Goal: Task Accomplishment & Management: Use online tool/utility

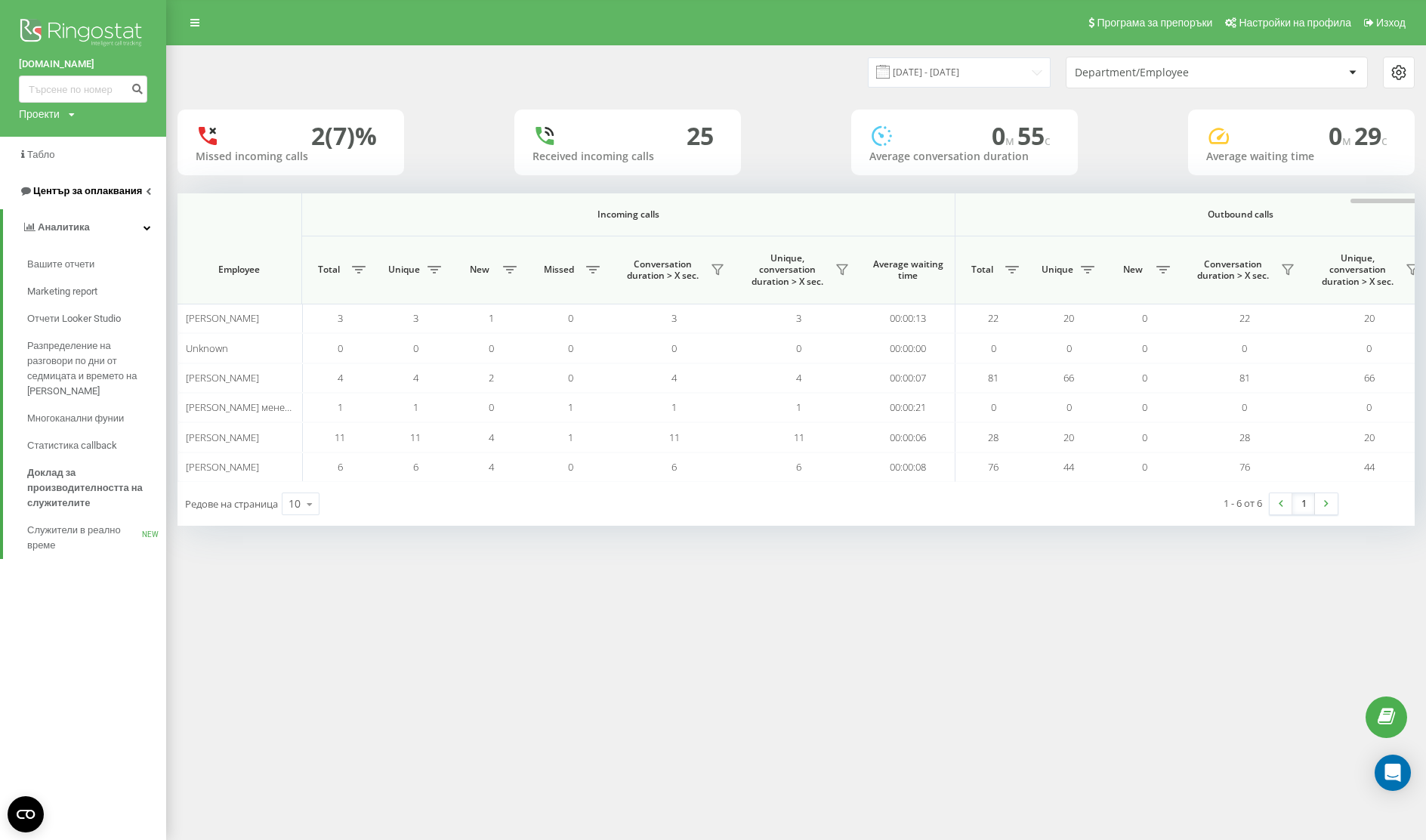
scroll to position [0, 704]
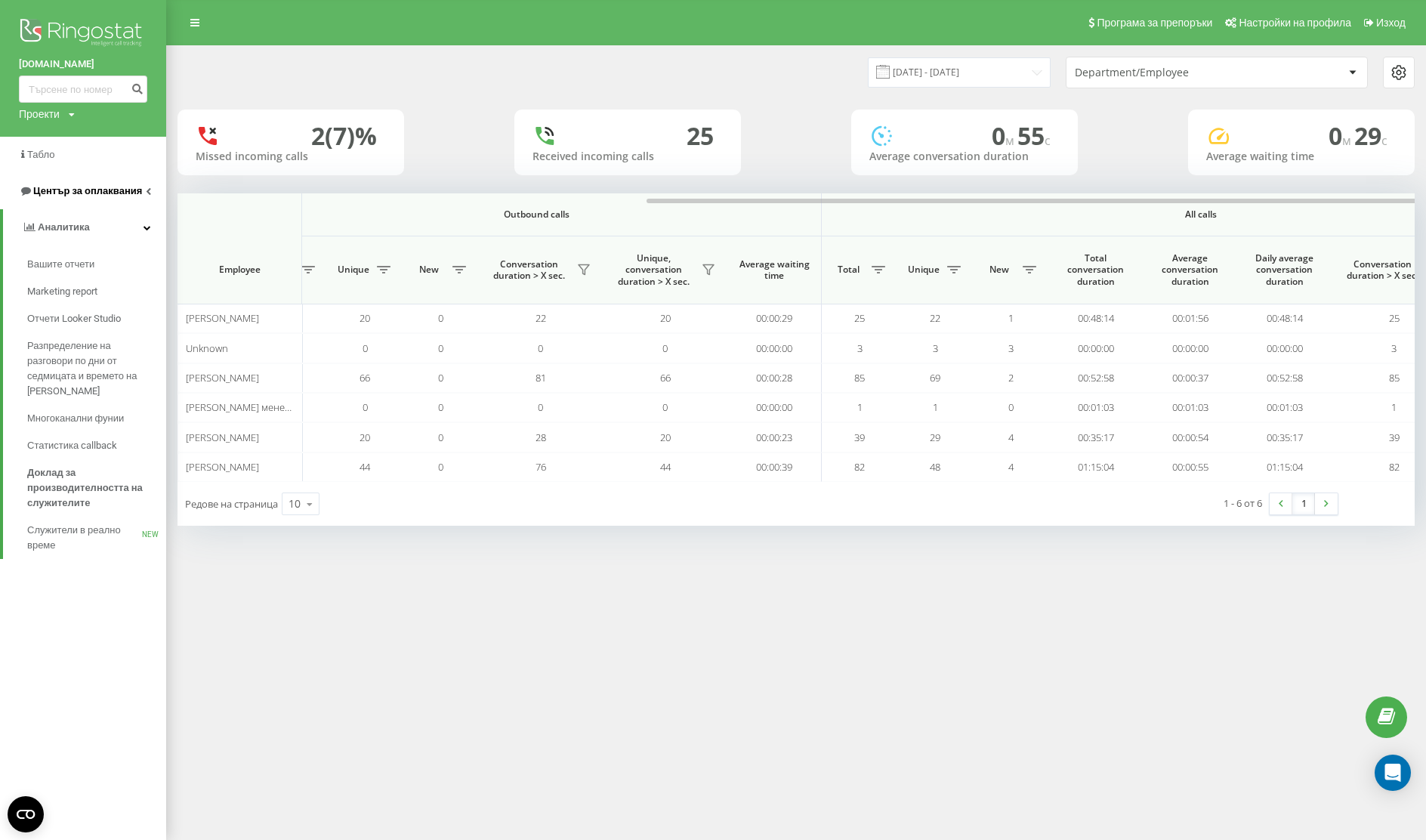
click at [66, 197] on span "Център за оплаквания" at bounding box center [87, 190] width 109 height 11
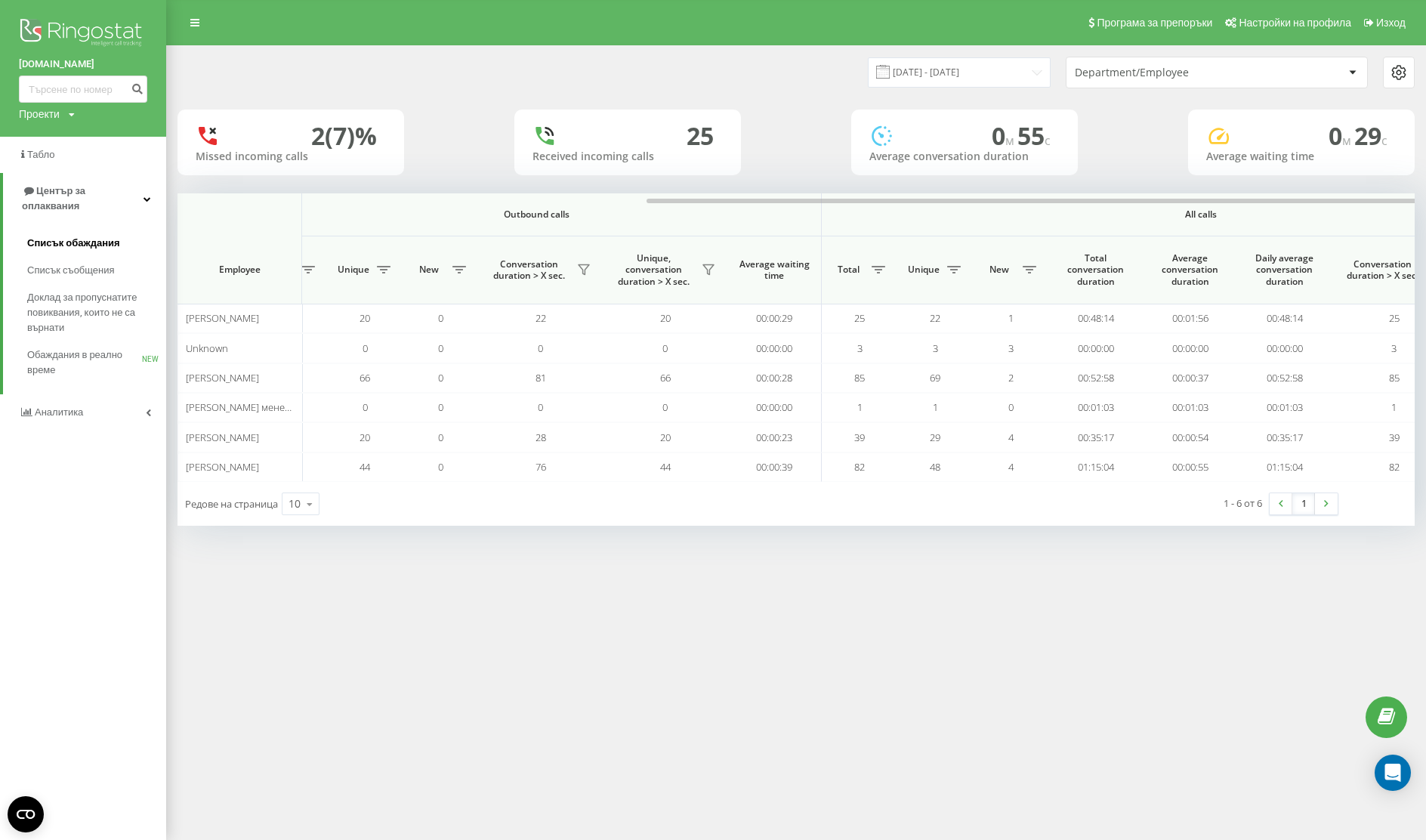
click at [57, 236] on span "Списък обаждания" at bounding box center [73, 243] width 93 height 15
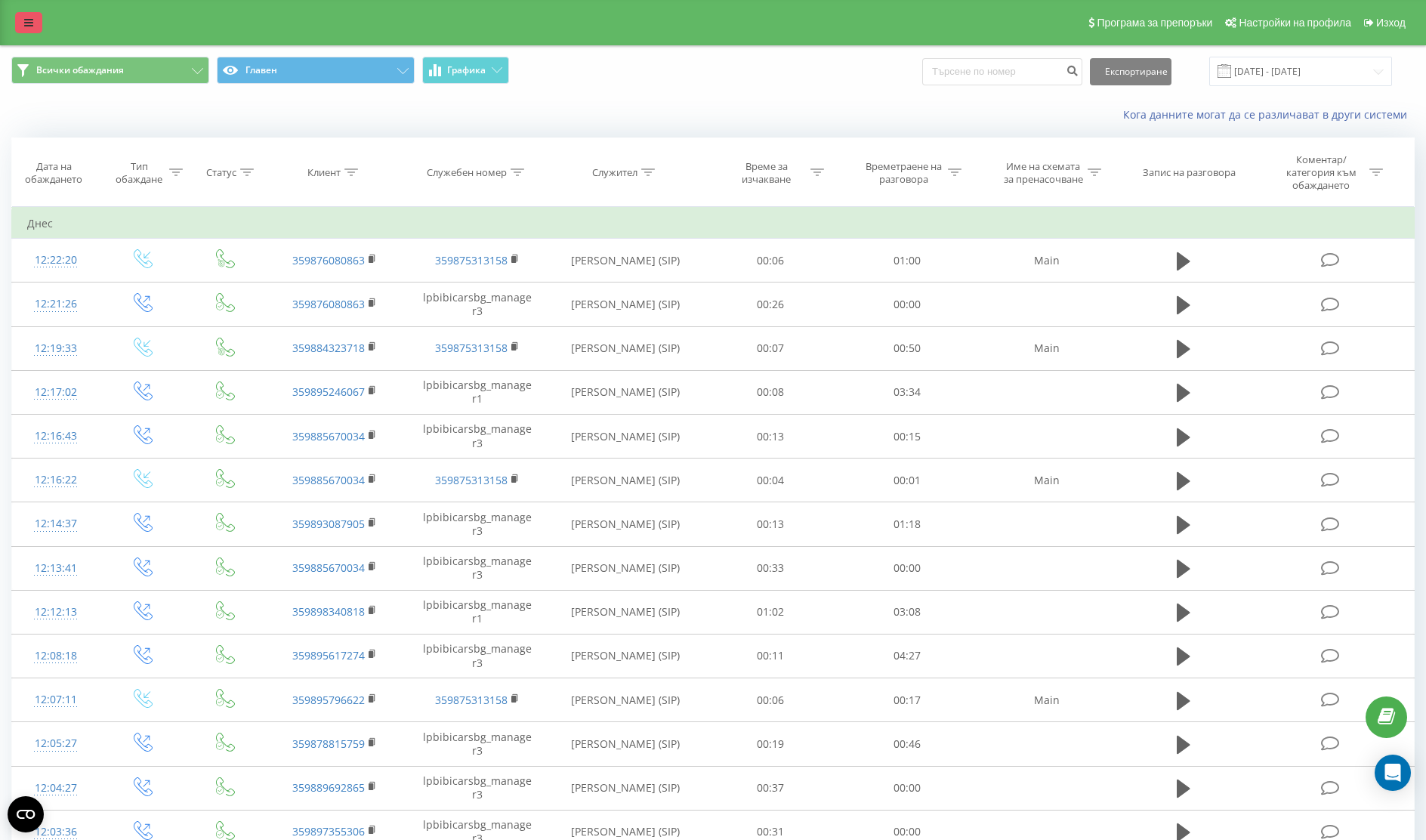
click at [27, 24] on icon at bounding box center [29, 23] width 9 height 11
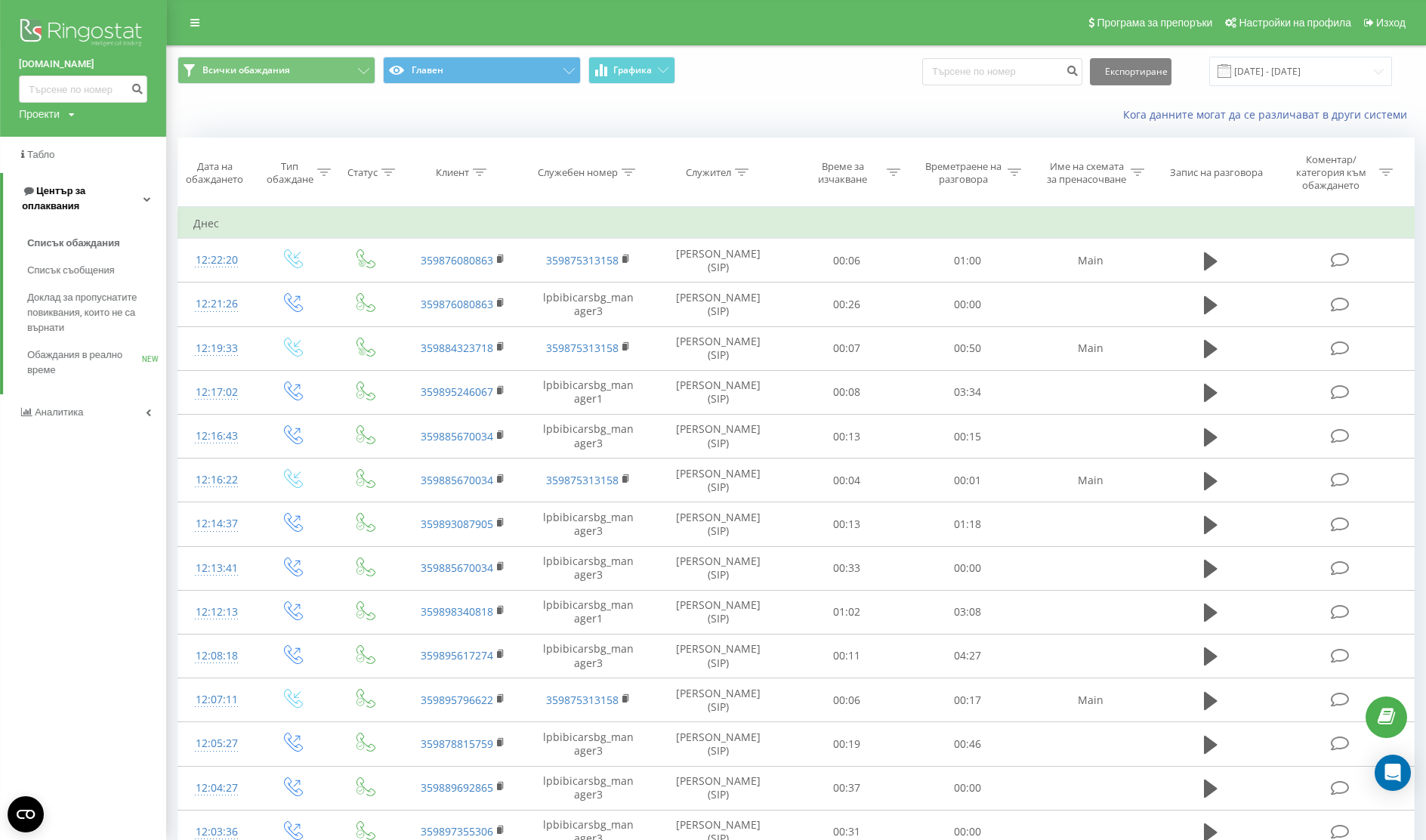
click at [86, 187] on span "Център за оплаквания" at bounding box center [54, 198] width 63 height 27
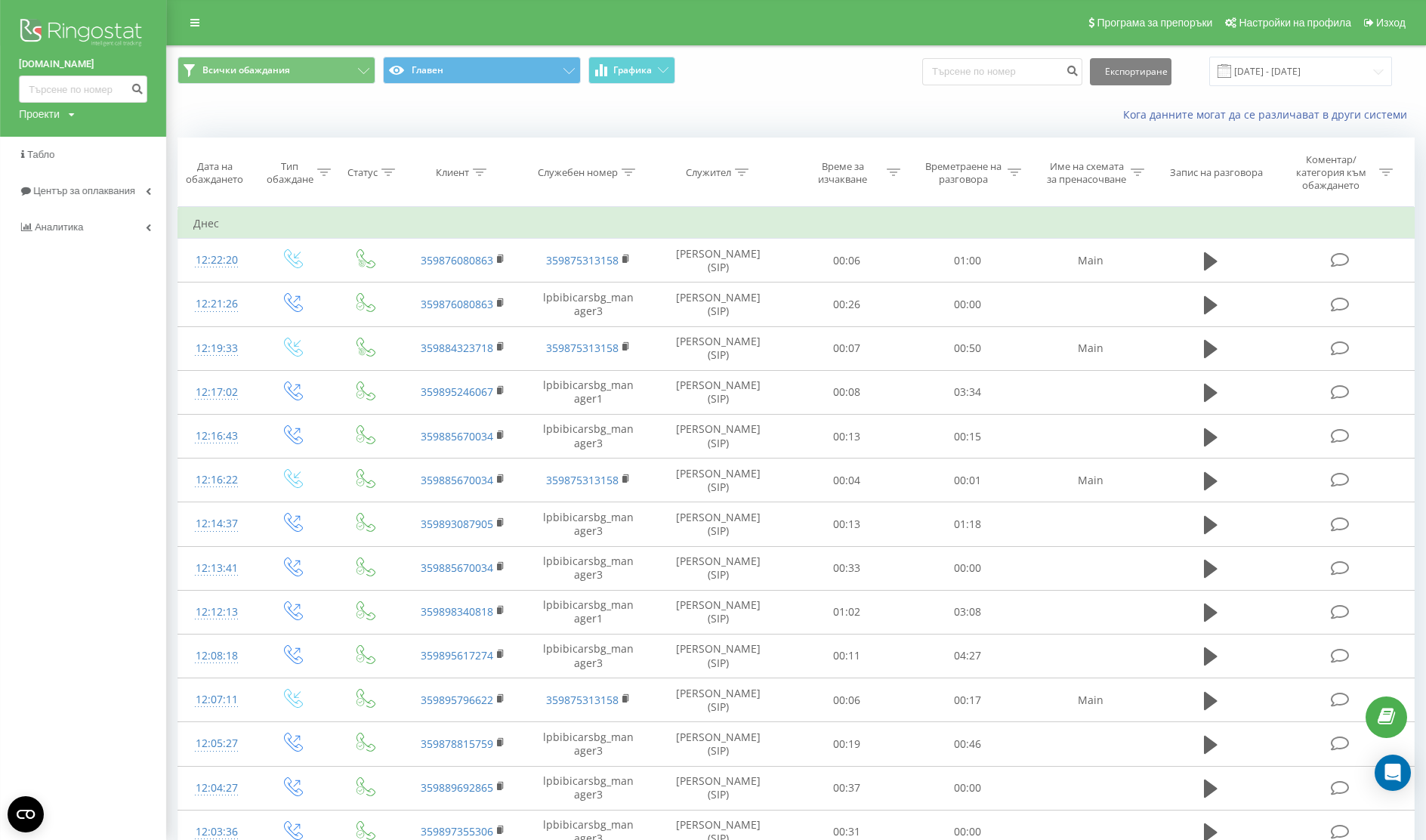
click at [866, 103] on div "Кога данните могат да се различават в други системи" at bounding box center [796, 114] width 1258 height 36
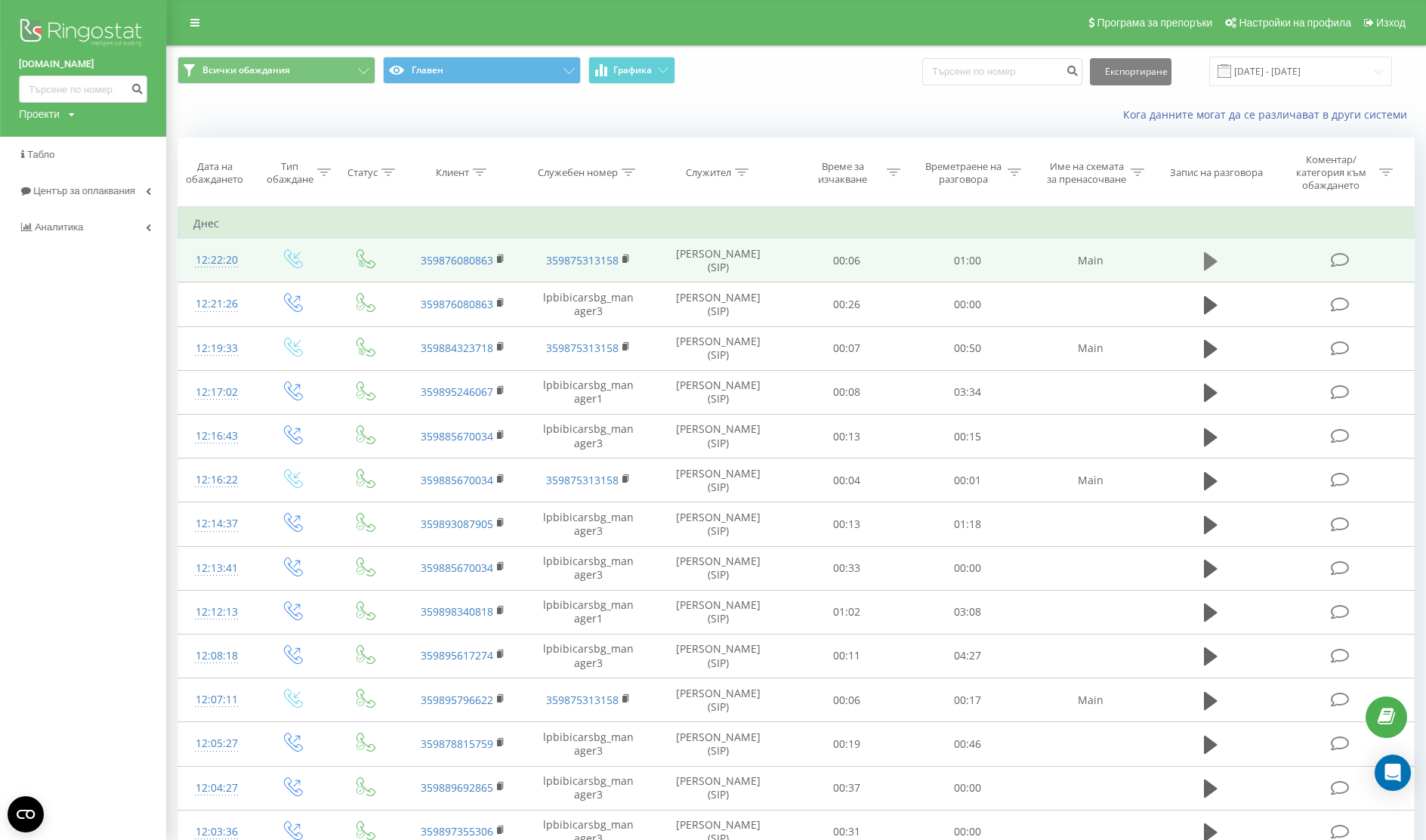
click at [1206, 258] on icon at bounding box center [1210, 262] width 14 height 18
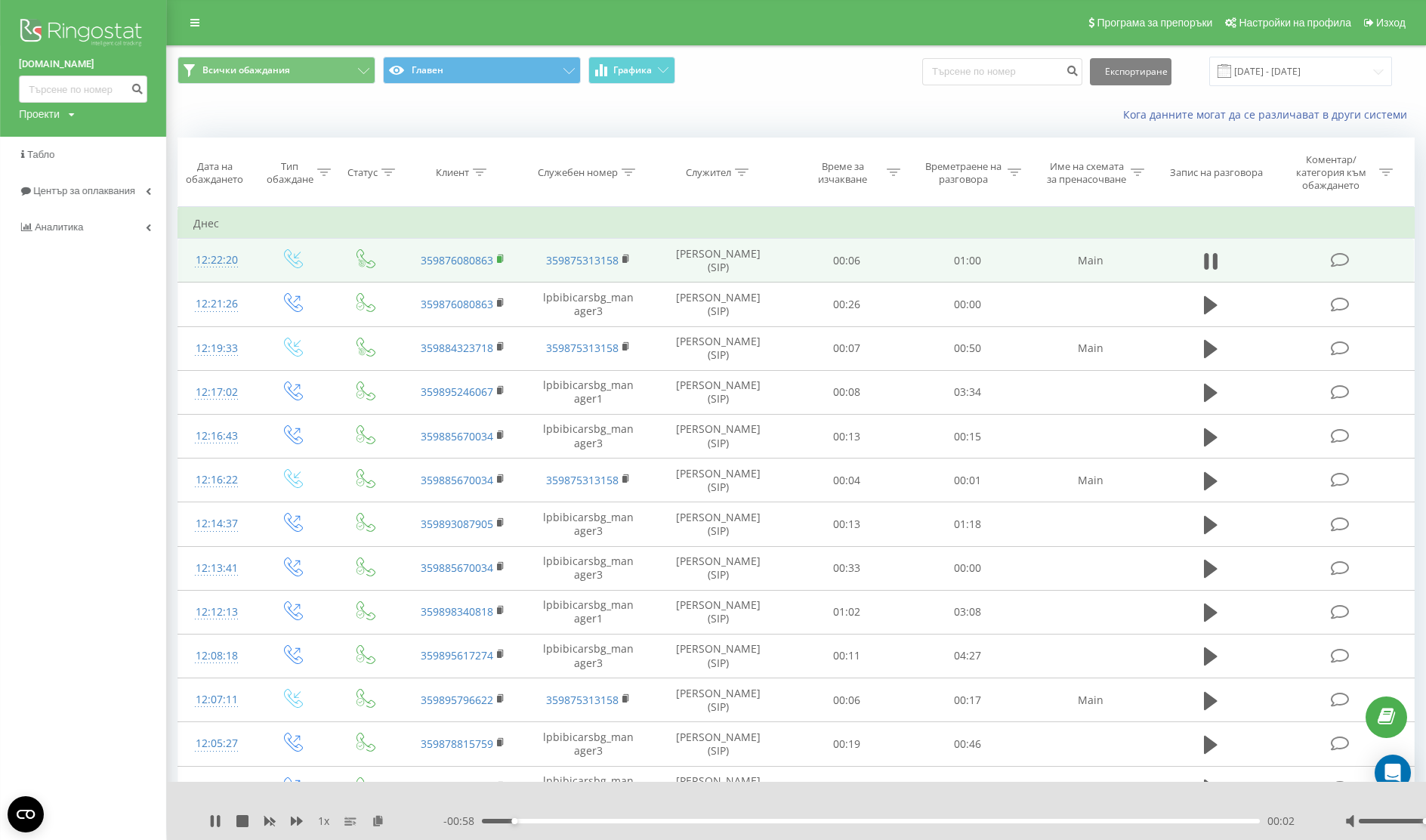
click at [500, 262] on rect at bounding box center [499, 259] width 5 height 7
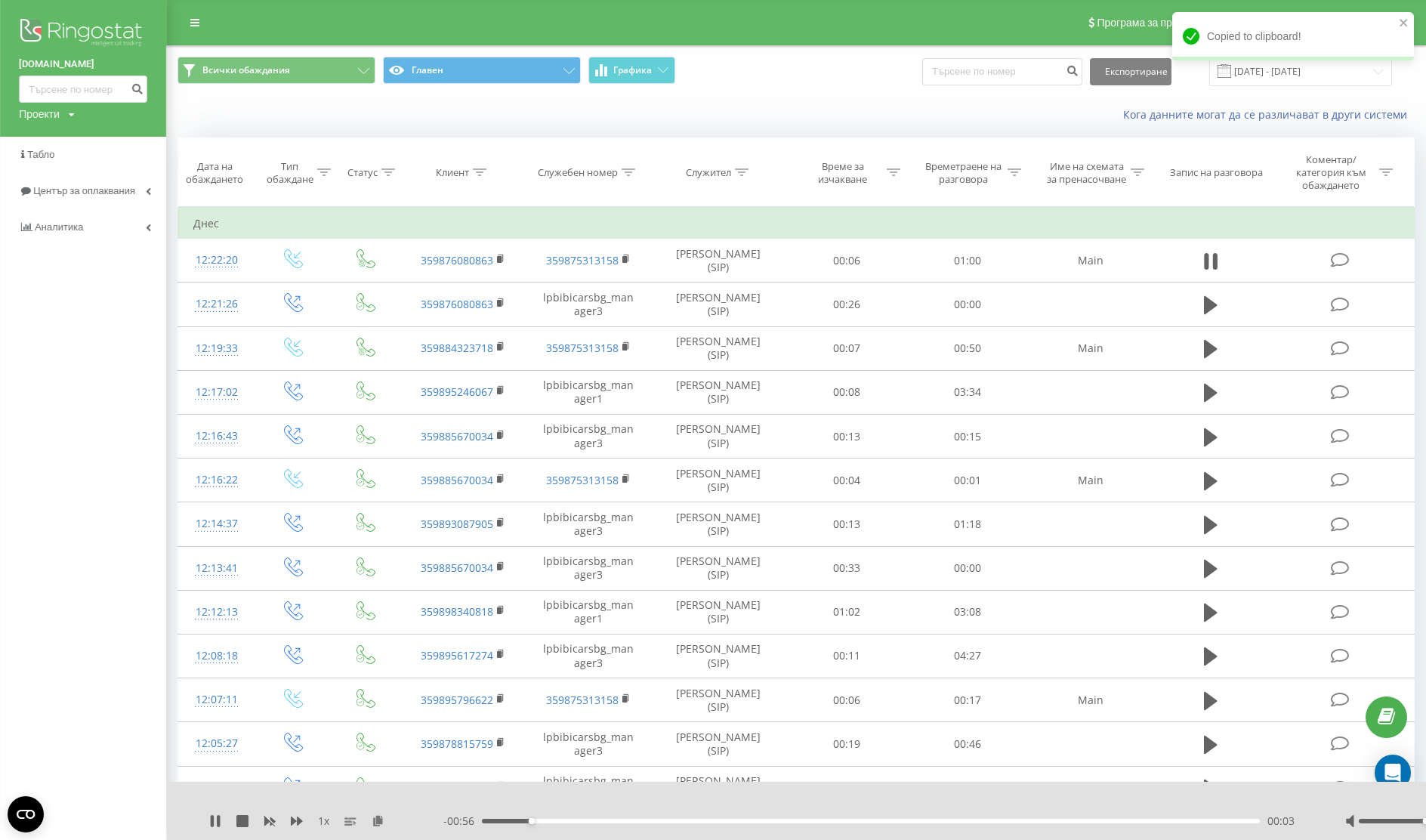
click at [590, 825] on div "- 00:56 00:03 00:03" at bounding box center [874, 821] width 864 height 15
click at [599, 822] on div "00:04" at bounding box center [871, 821] width 777 height 5
click at [730, 821] on div "00:19" at bounding box center [871, 821] width 777 height 5
click at [813, 820] on div "00:20" at bounding box center [871, 821] width 777 height 5
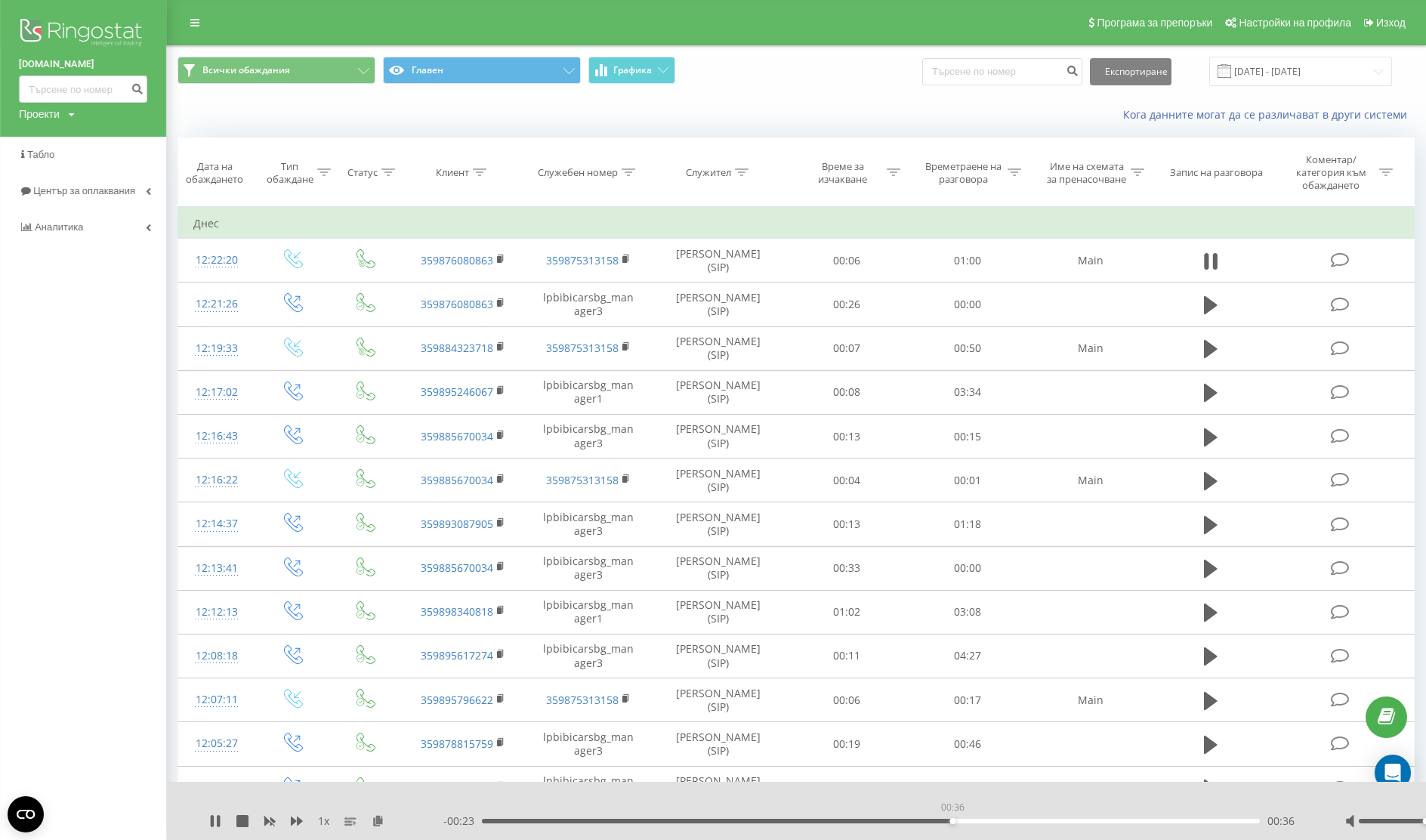
click at [952, 820] on div "00:36" at bounding box center [871, 821] width 777 height 5
click at [920, 819] on div "00:34" at bounding box center [871, 821] width 777 height 5
click at [916, 819] on div "00:34" at bounding box center [871, 821] width 777 height 5
click at [1087, 819] on div "00:43" at bounding box center [871, 821] width 777 height 5
click at [1138, 819] on div "00:51" at bounding box center [871, 821] width 777 height 5
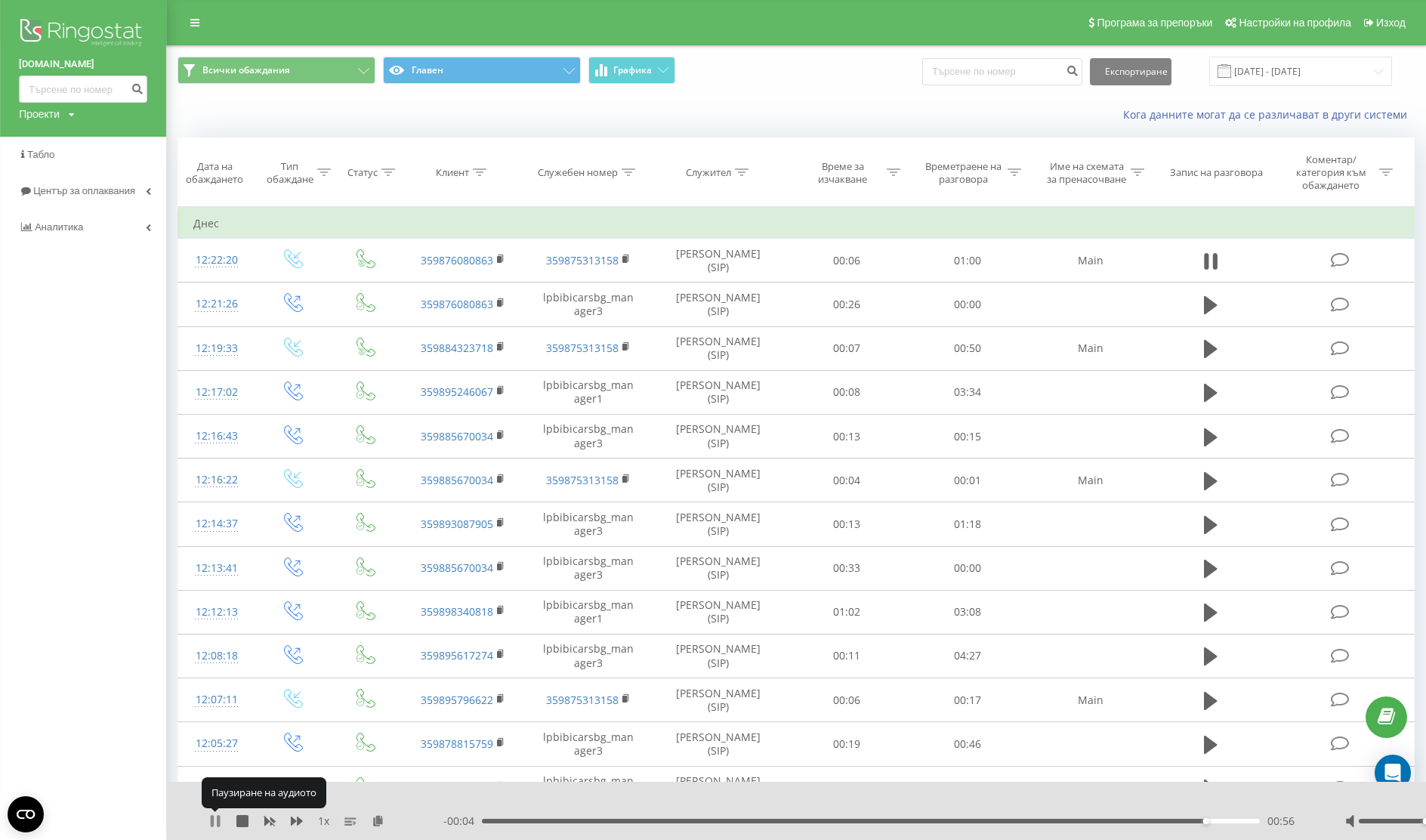
click at [214, 817] on icon at bounding box center [215, 821] width 12 height 12
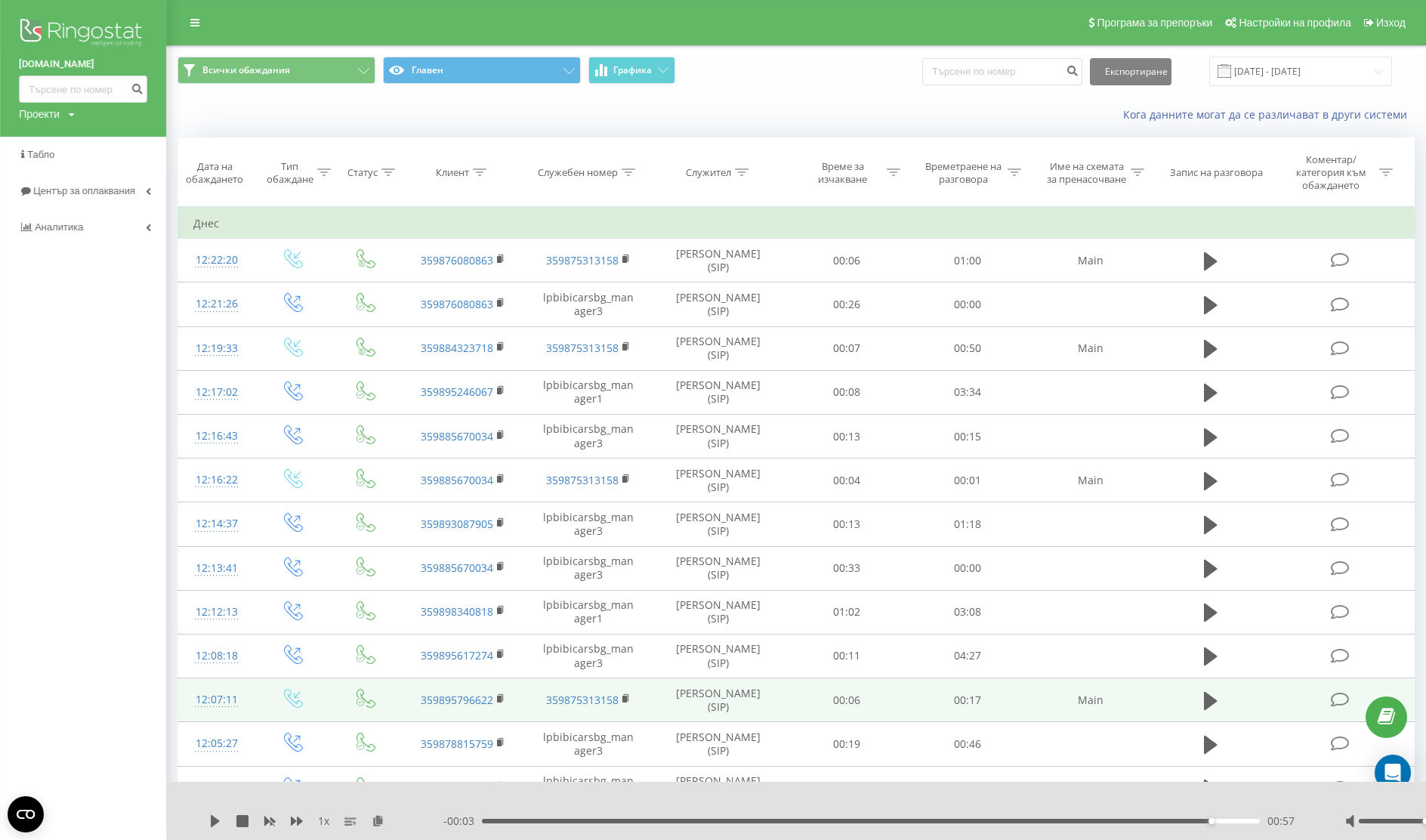
scroll to position [5, 0]
